Goal: Check status: Check status

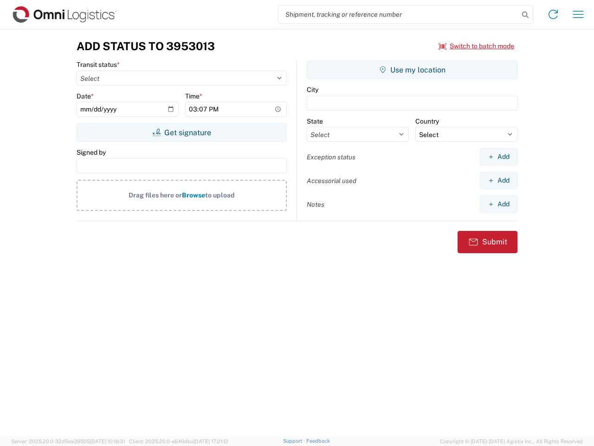
click at [399, 14] on input "search" at bounding box center [398, 15] width 240 height 18
click at [525, 15] on icon at bounding box center [525, 14] width 13 height 13
click at [553, 14] on icon at bounding box center [553, 14] width 15 height 15
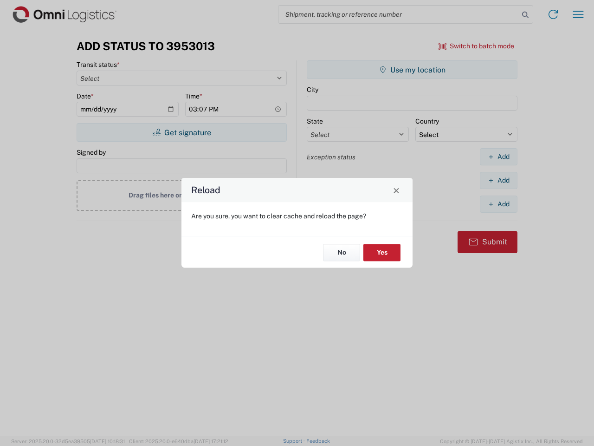
click at [477, 46] on div "Reload Are you sure, you want to clear cache and reload the page? No Yes" at bounding box center [297, 223] width 594 height 446
click at [181, 132] on div "Reload Are you sure, you want to clear cache and reload the page? No Yes" at bounding box center [297, 223] width 594 height 446
click at [412, 70] on div "Reload Are you sure, you want to clear cache and reload the page? No Yes" at bounding box center [297, 223] width 594 height 446
click at [498, 156] on div "Reload Are you sure, you want to clear cache and reload the page? No Yes" at bounding box center [297, 223] width 594 height 446
click at [498, 180] on div "Reload Are you sure, you want to clear cache and reload the page? No Yes" at bounding box center [297, 223] width 594 height 446
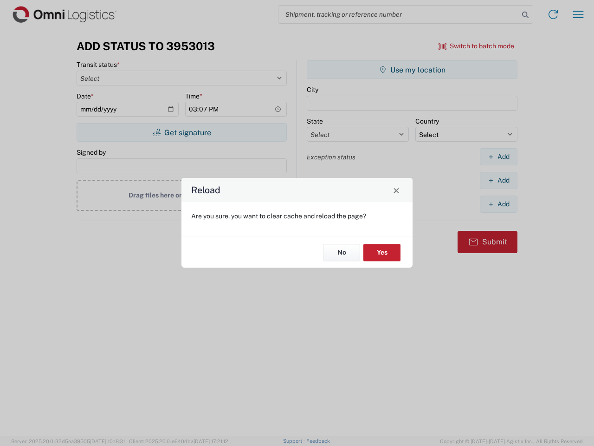
click at [498, 204] on div "Reload Are you sure, you want to clear cache and reload the page? No Yes" at bounding box center [297, 223] width 594 height 446
